Goal: Task Accomplishment & Management: Manage account settings

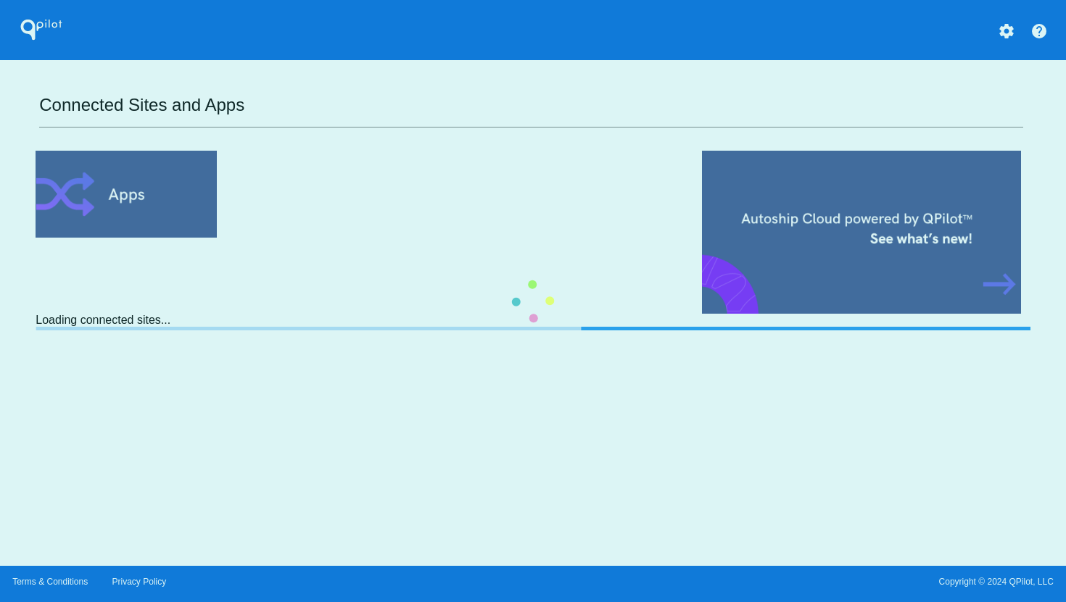
click at [1003, 42] on div "QPilot settings help Connected Sites and Apps Loading connected sites..." at bounding box center [533, 283] width 1066 height 566
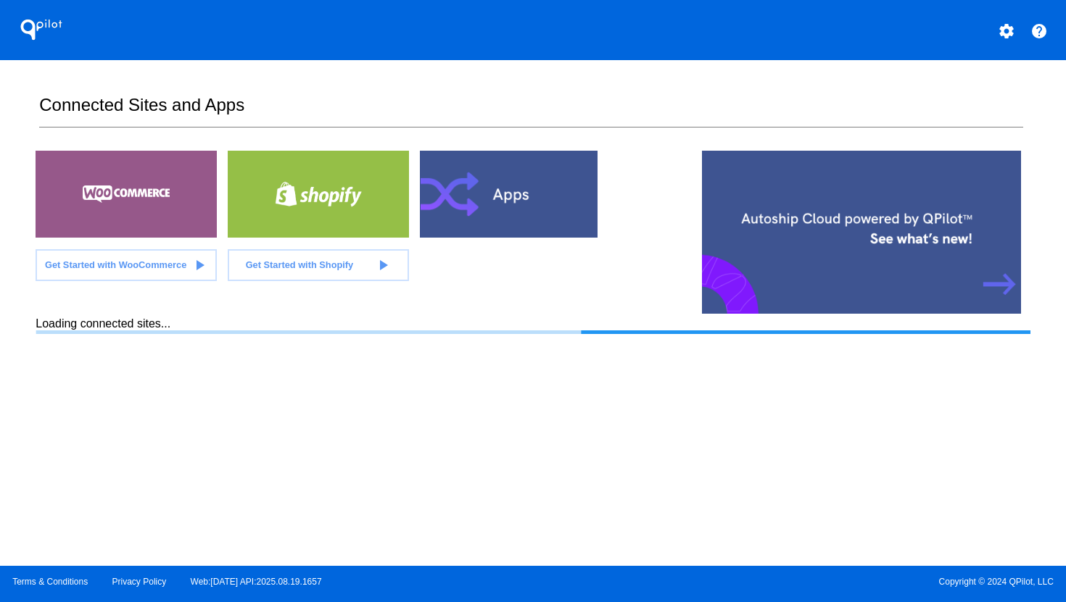
click at [1005, 36] on mat-icon "settings" at bounding box center [1006, 30] width 17 height 17
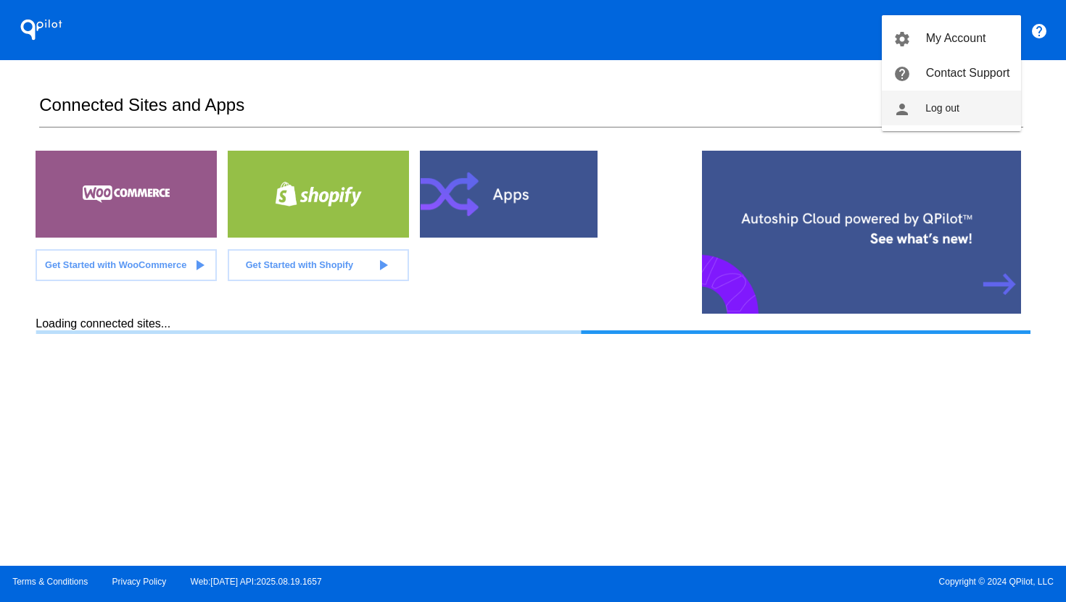
click at [985, 111] on button "person Log out" at bounding box center [951, 108] width 139 height 35
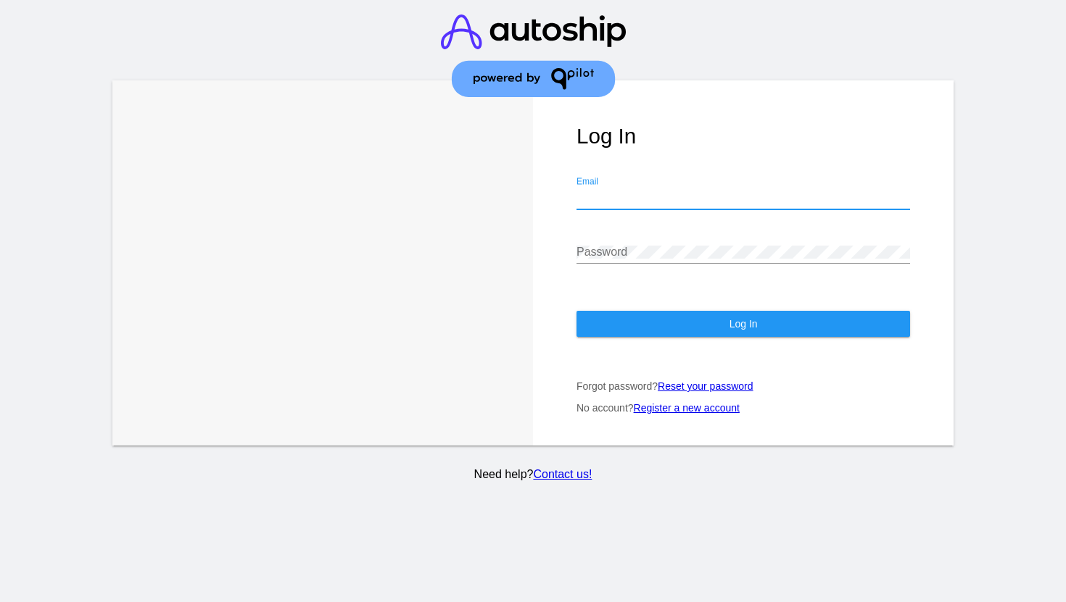
click at [671, 201] on input "Email" at bounding box center [742, 197] width 333 height 13
type input "[EMAIL_ADDRESS][DOMAIN_NAME]"
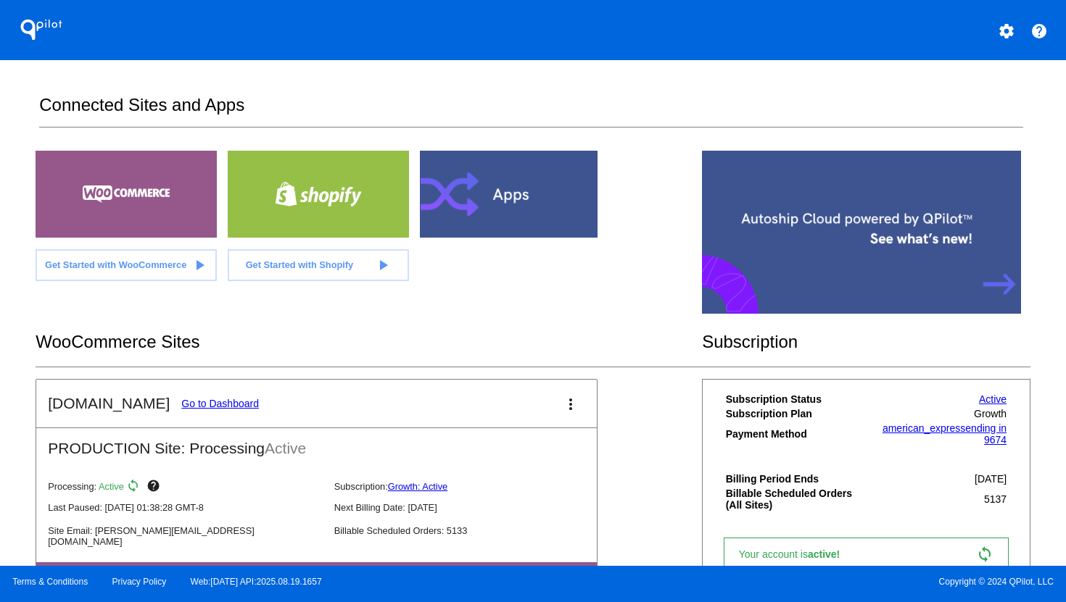
click at [217, 400] on link "Go to Dashboard" at bounding box center [220, 404] width 78 height 12
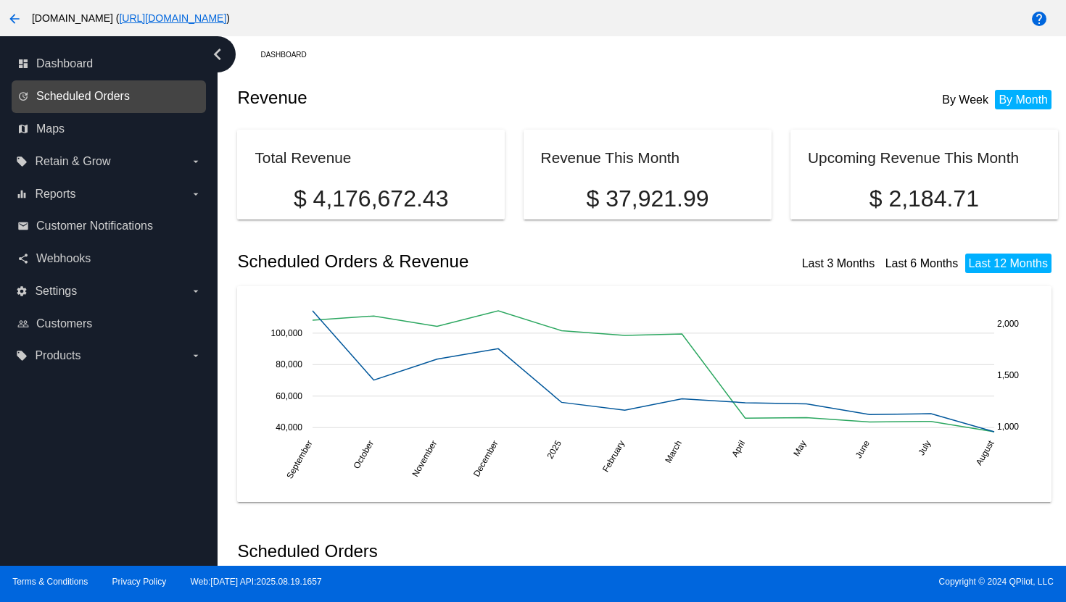
click at [117, 97] on span "Scheduled Orders" at bounding box center [83, 96] width 94 height 13
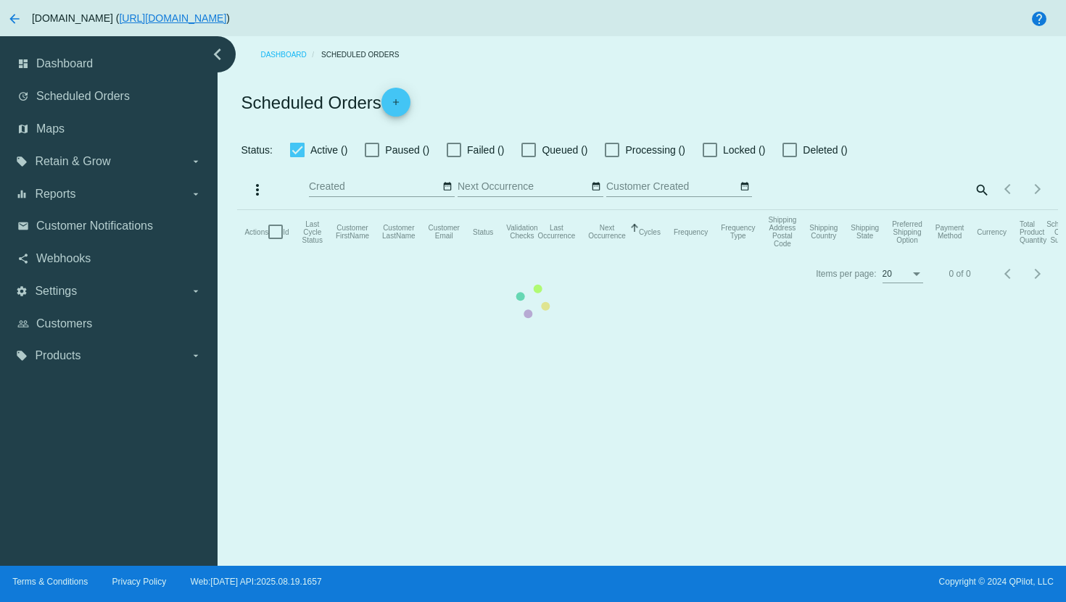
checkbox input "true"
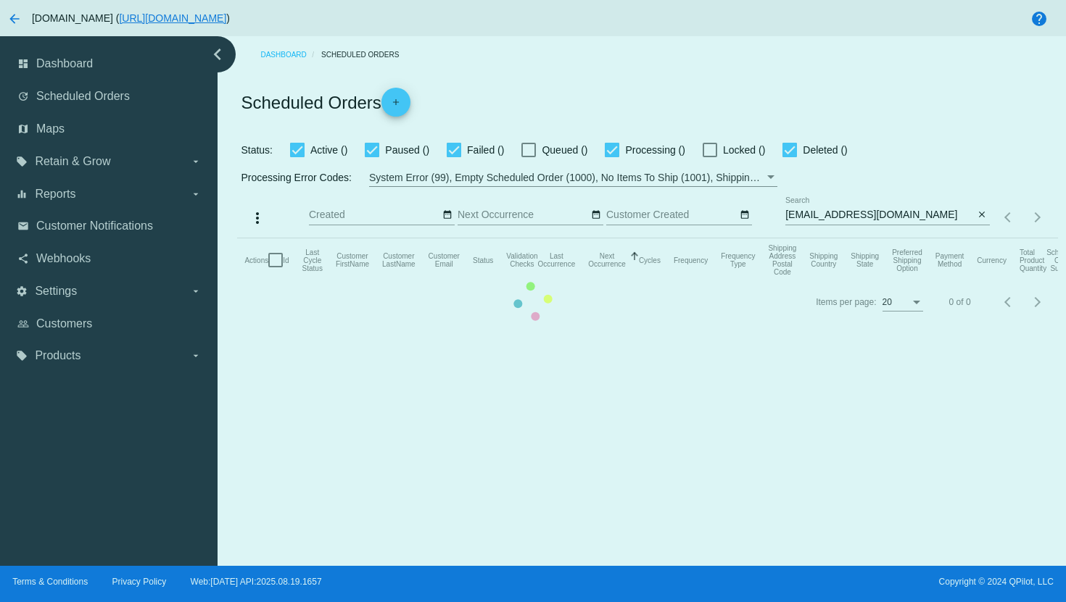
click at [853, 239] on mat-table "Actions Id Last Cycle Status Customer FirstName Customer LastName Customer Emai…" at bounding box center [647, 260] width 820 height 43
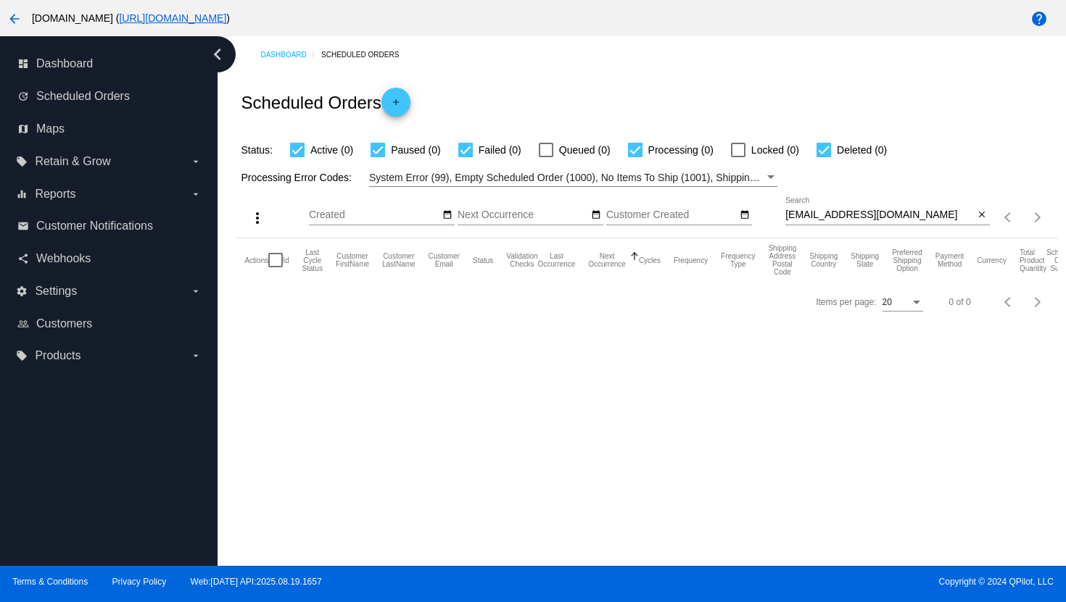
click at [866, 215] on input "[EMAIL_ADDRESS][DOMAIN_NAME]" at bounding box center [879, 216] width 189 height 12
paste input "[EMAIL_ADDRESS]"
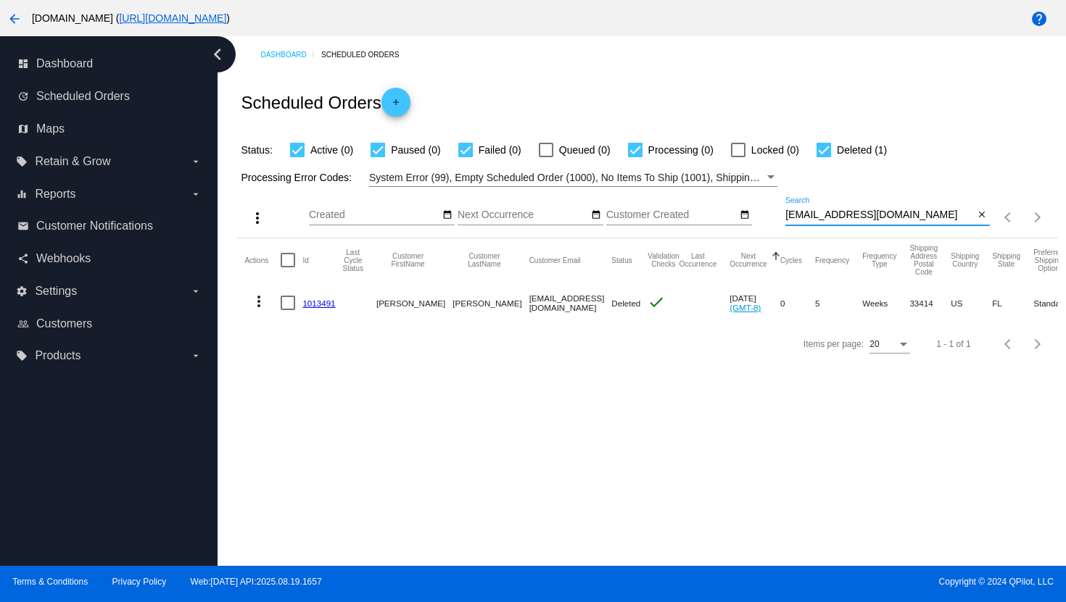
type input "[EMAIL_ADDRESS][DOMAIN_NAME]"
